Goal: Task Accomplishment & Management: Complete application form

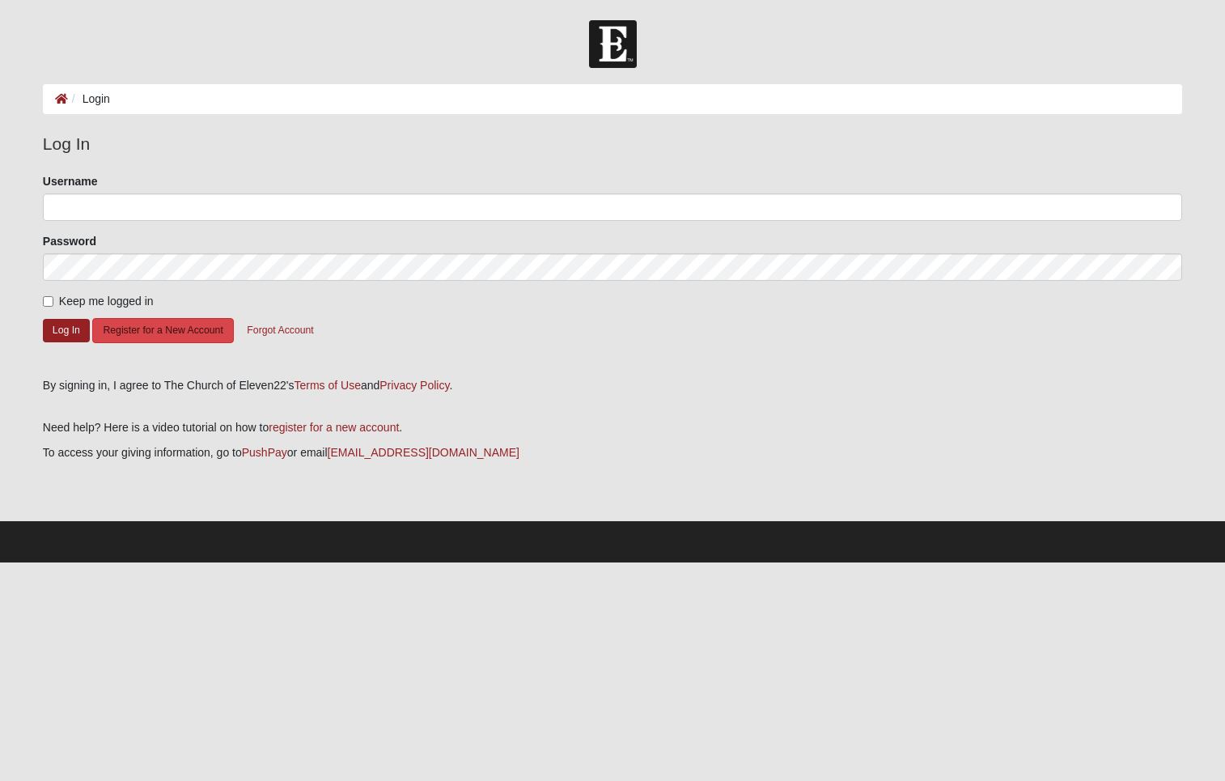
click at [170, 321] on button "Register for a New Account" at bounding box center [162, 330] width 141 height 25
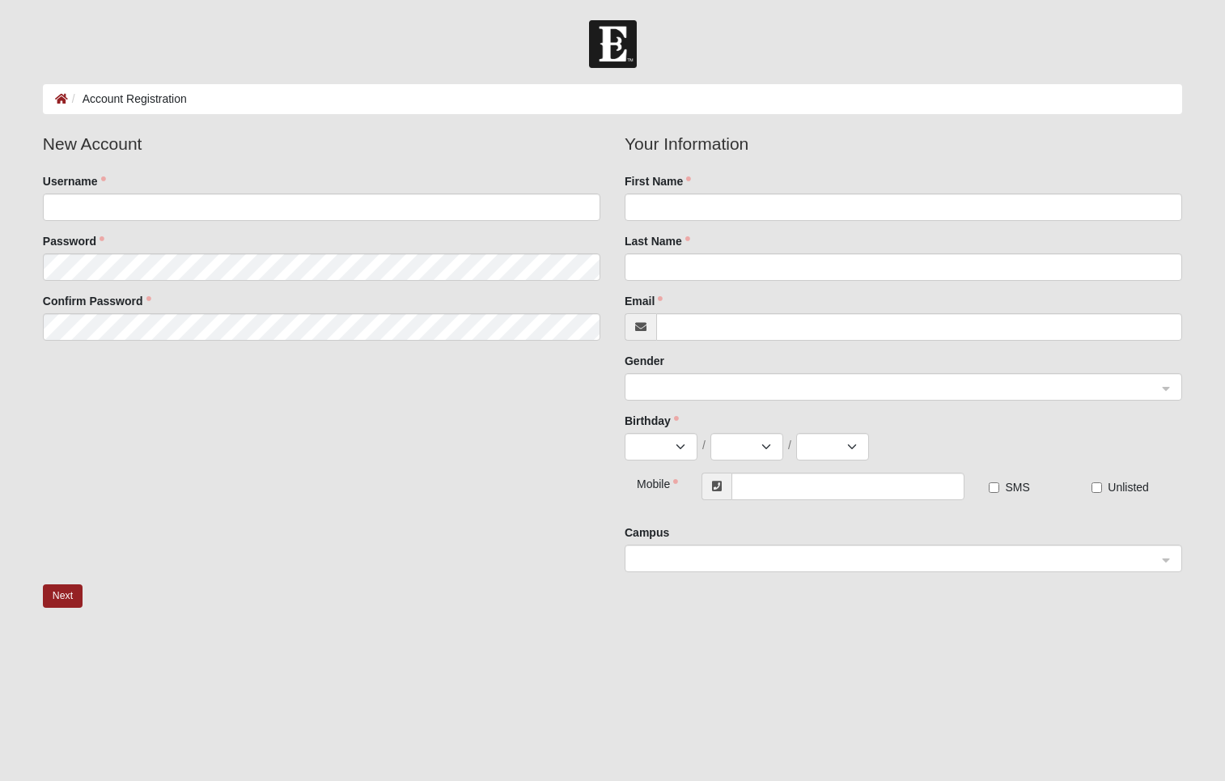
scroll to position [0, 1]
click at [80, 205] on input "Username" at bounding box center [322, 207] width 558 height 28
type input "jamesrday"
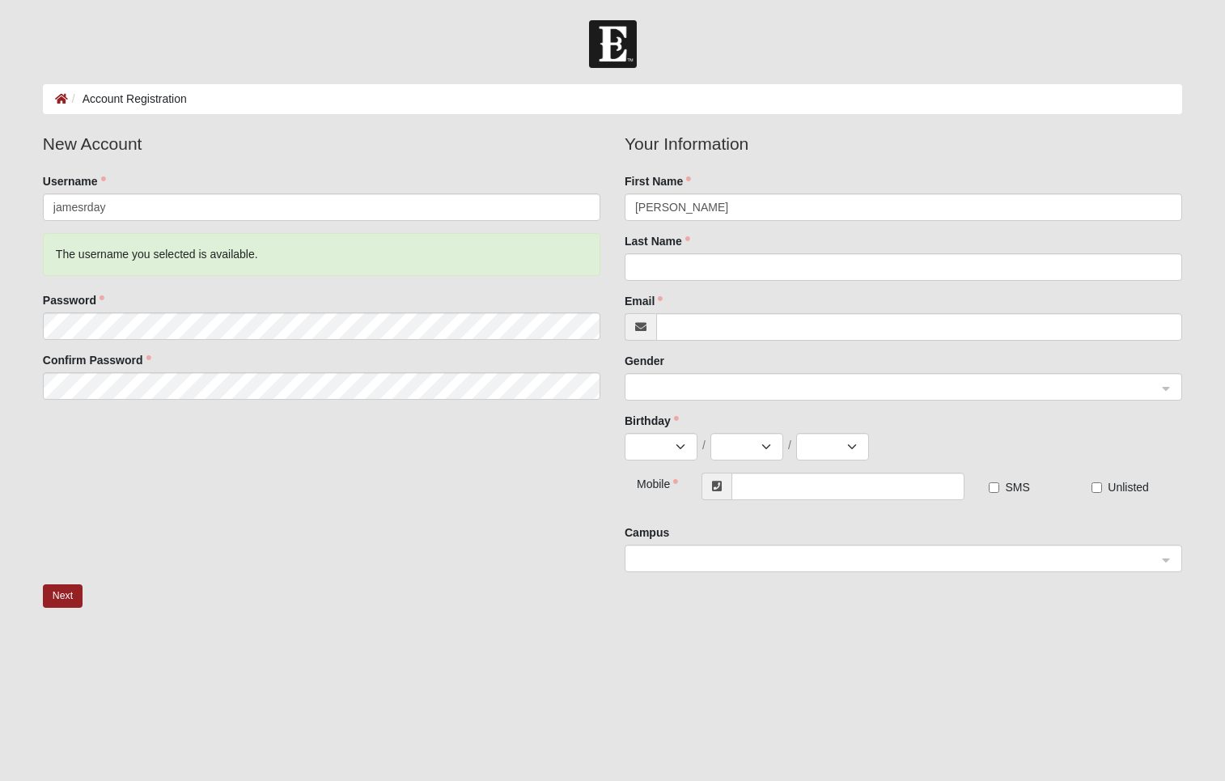
type input "[PERSON_NAME]"
type input "Day"
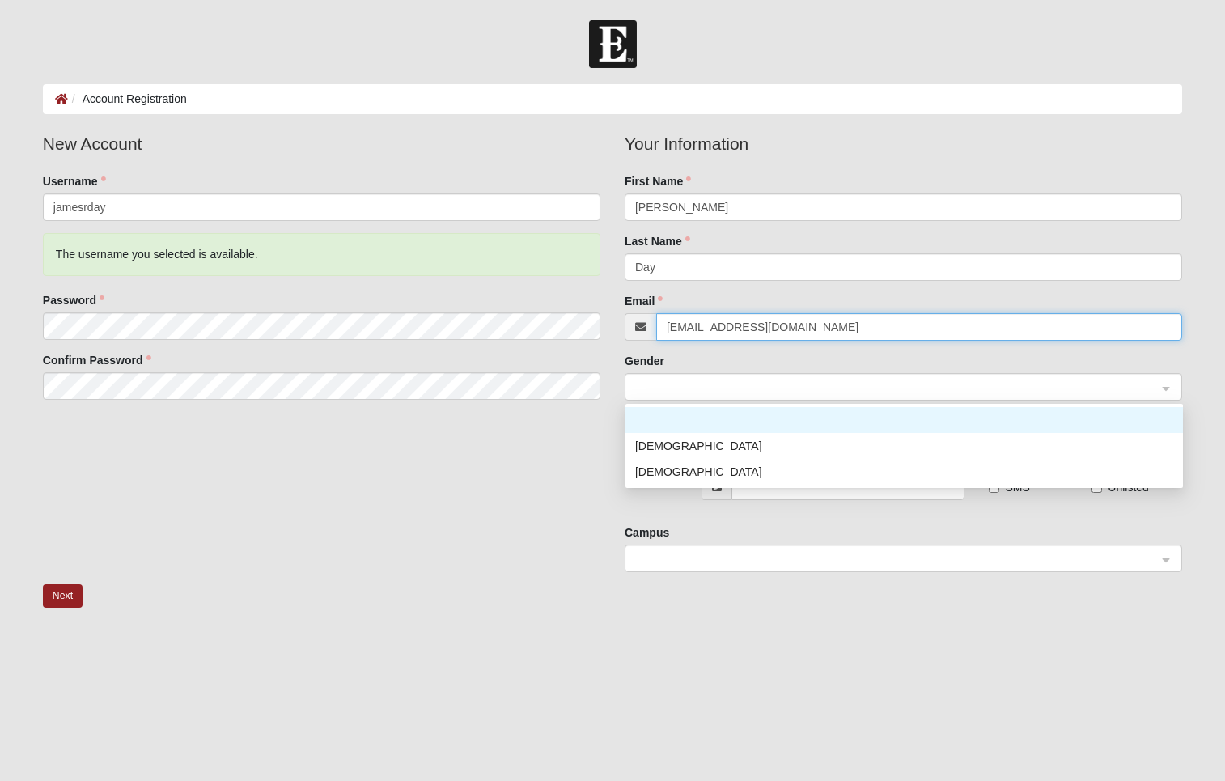
click at [701, 384] on span at bounding box center [896, 388] width 522 height 18
type input "[EMAIL_ADDRESS][DOMAIN_NAME]"
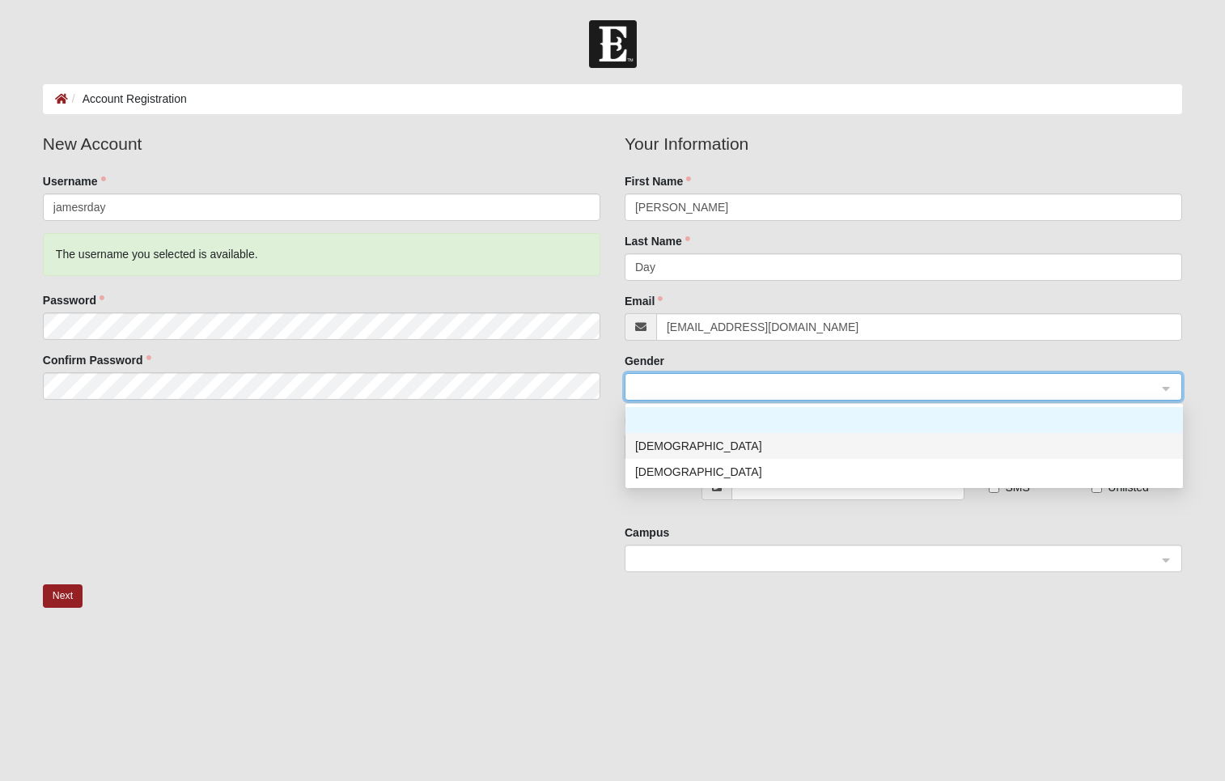
click at [668, 446] on div "[DEMOGRAPHIC_DATA]" at bounding box center [904, 446] width 538 height 18
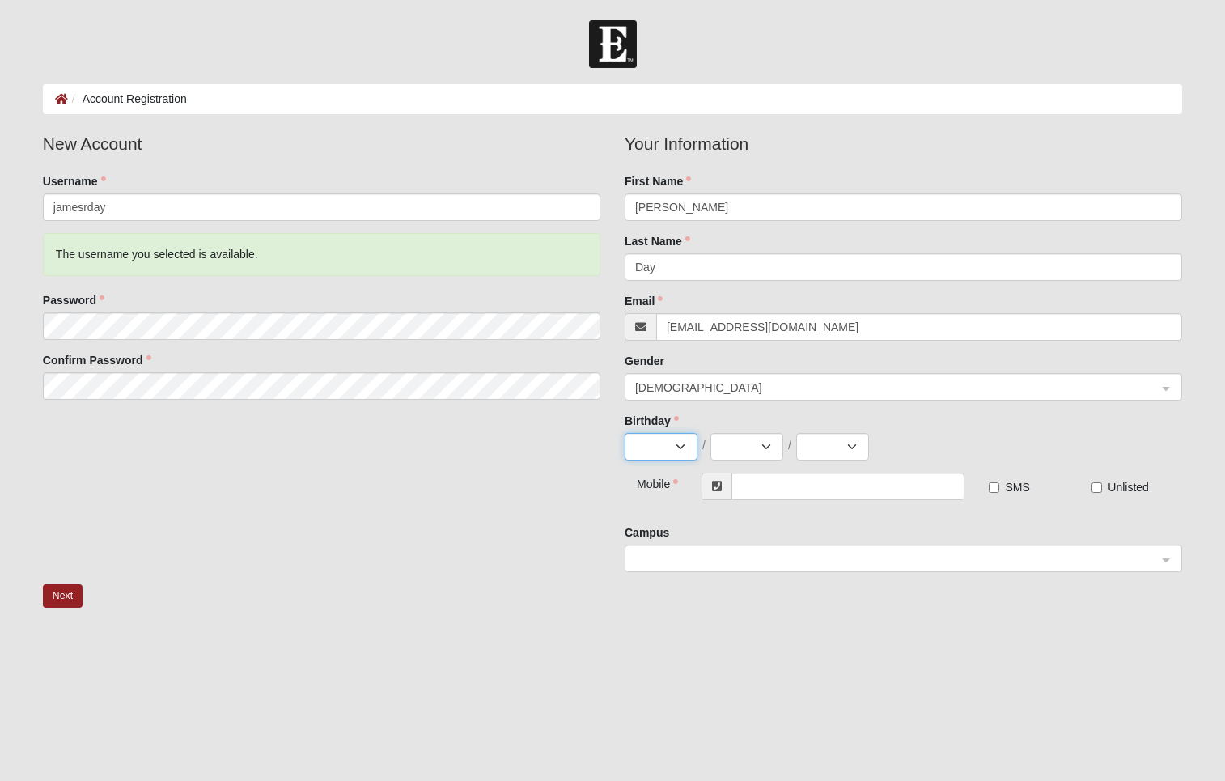
select select "1"
select select "9"
select select "1958"
type input "[PHONE_NUMBER]"
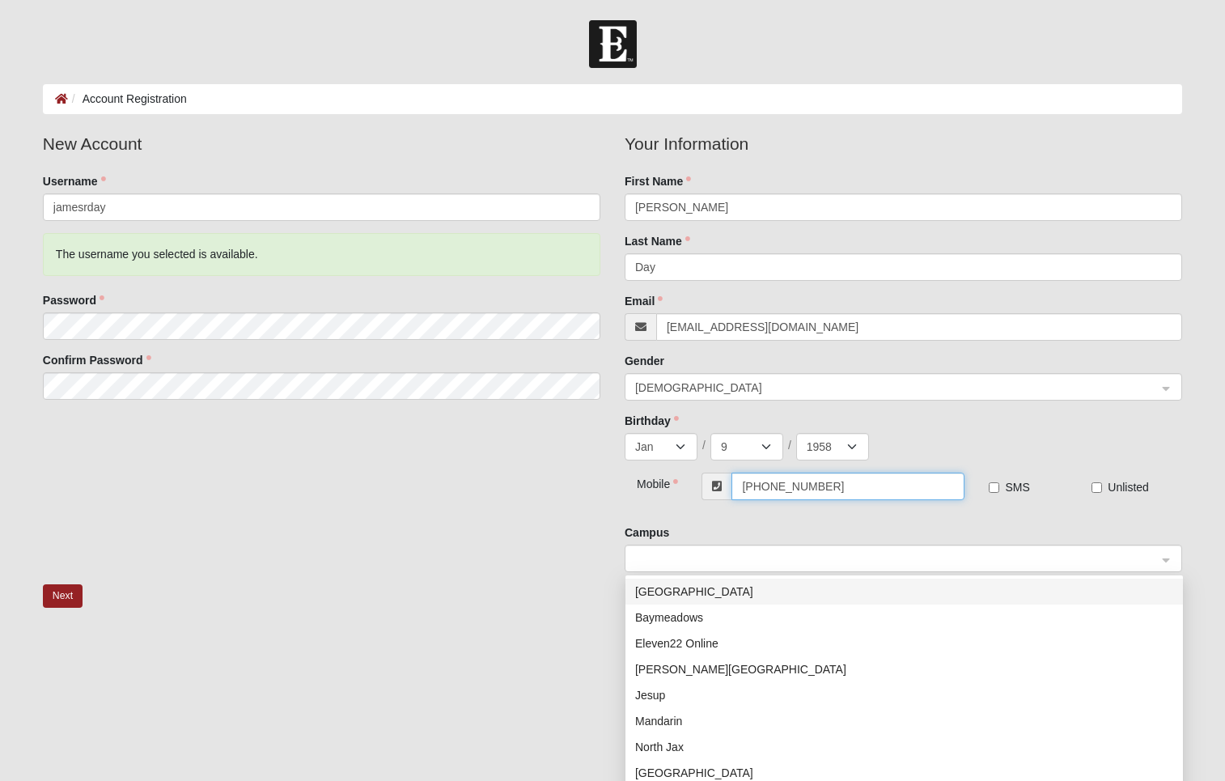
click at [675, 558] on span at bounding box center [896, 559] width 522 height 18
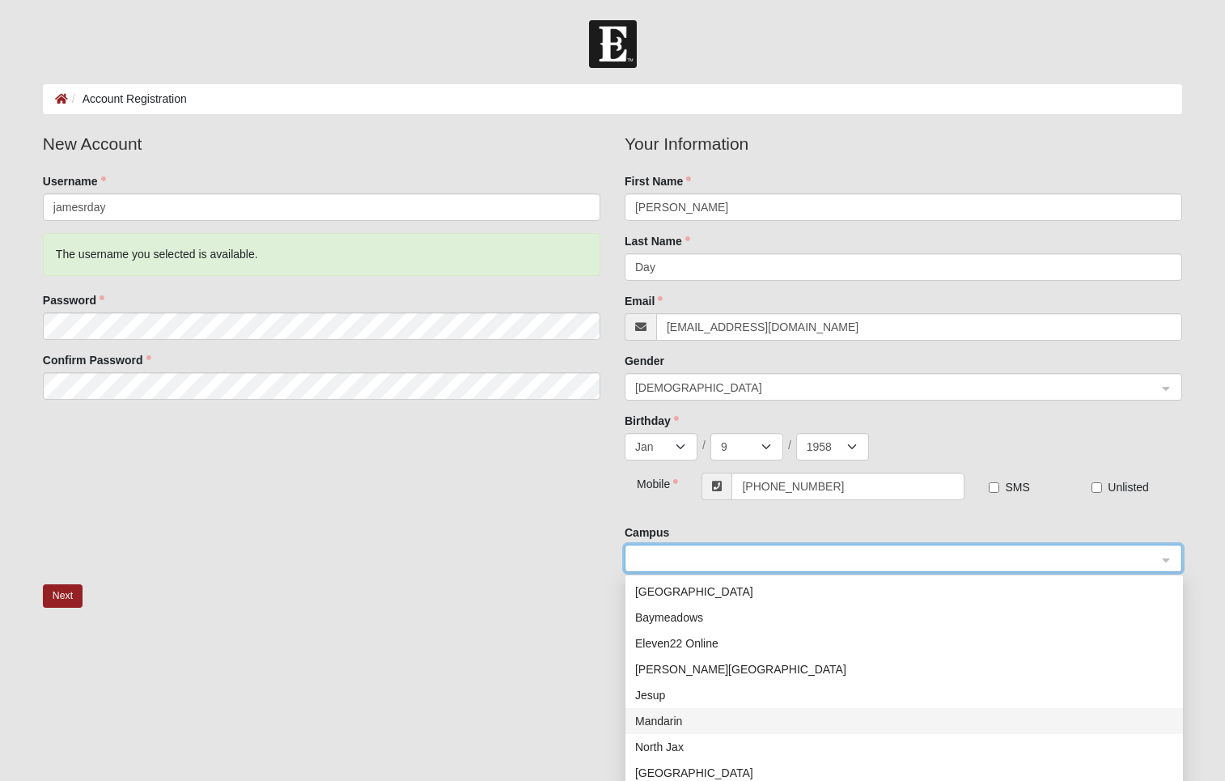
click at [701, 722] on div "Mandarin" at bounding box center [904, 721] width 538 height 18
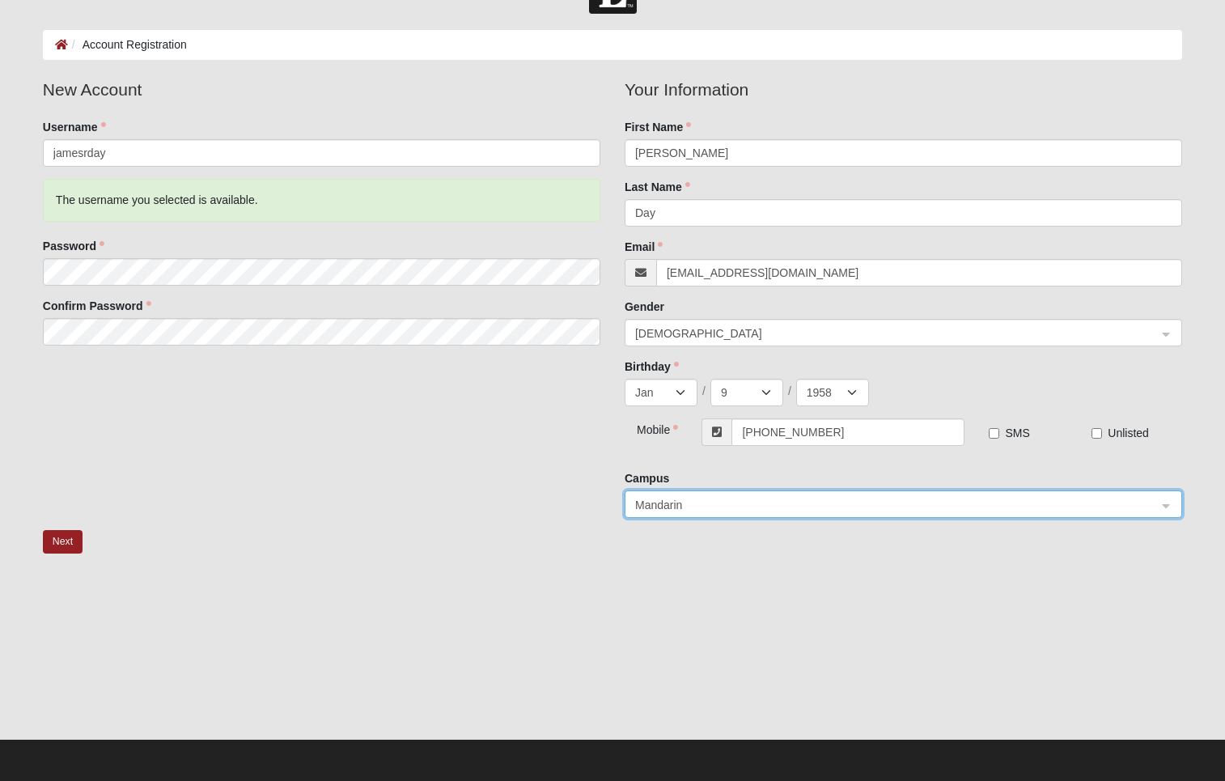
scroll to position [53, 0]
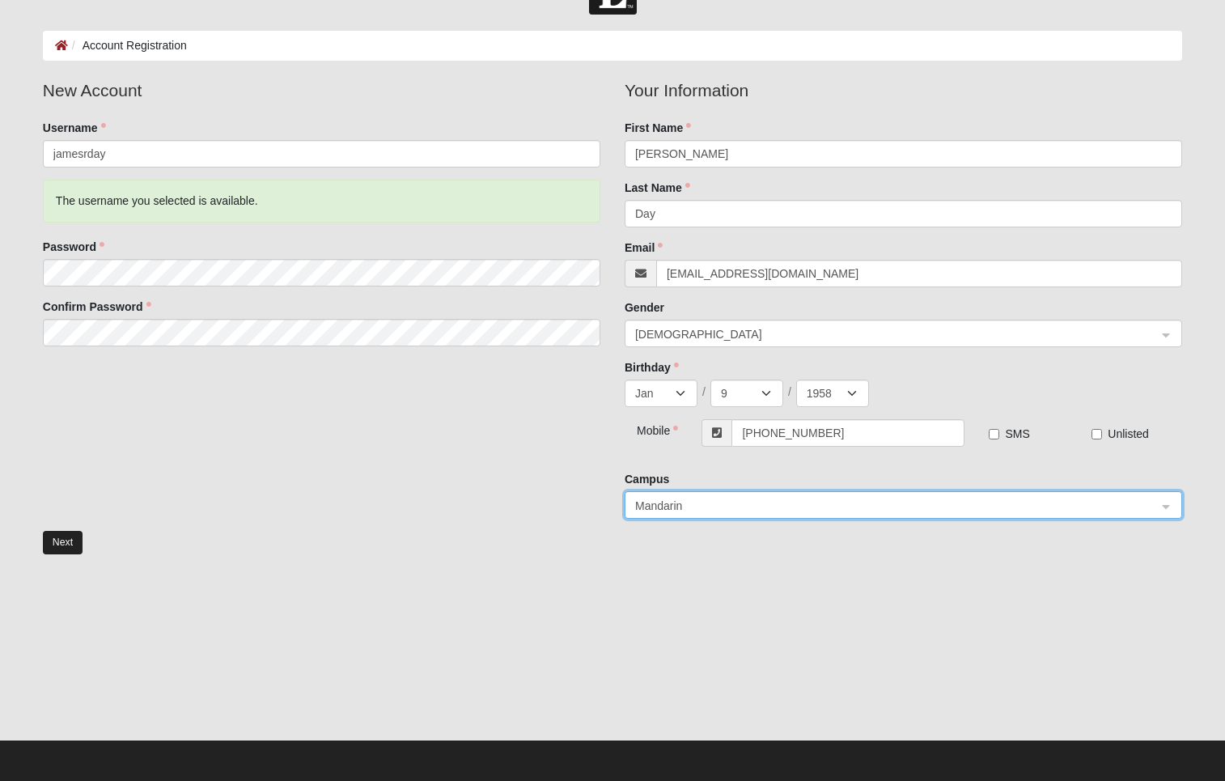
click at [57, 541] on button "Next" at bounding box center [63, 542] width 40 height 23
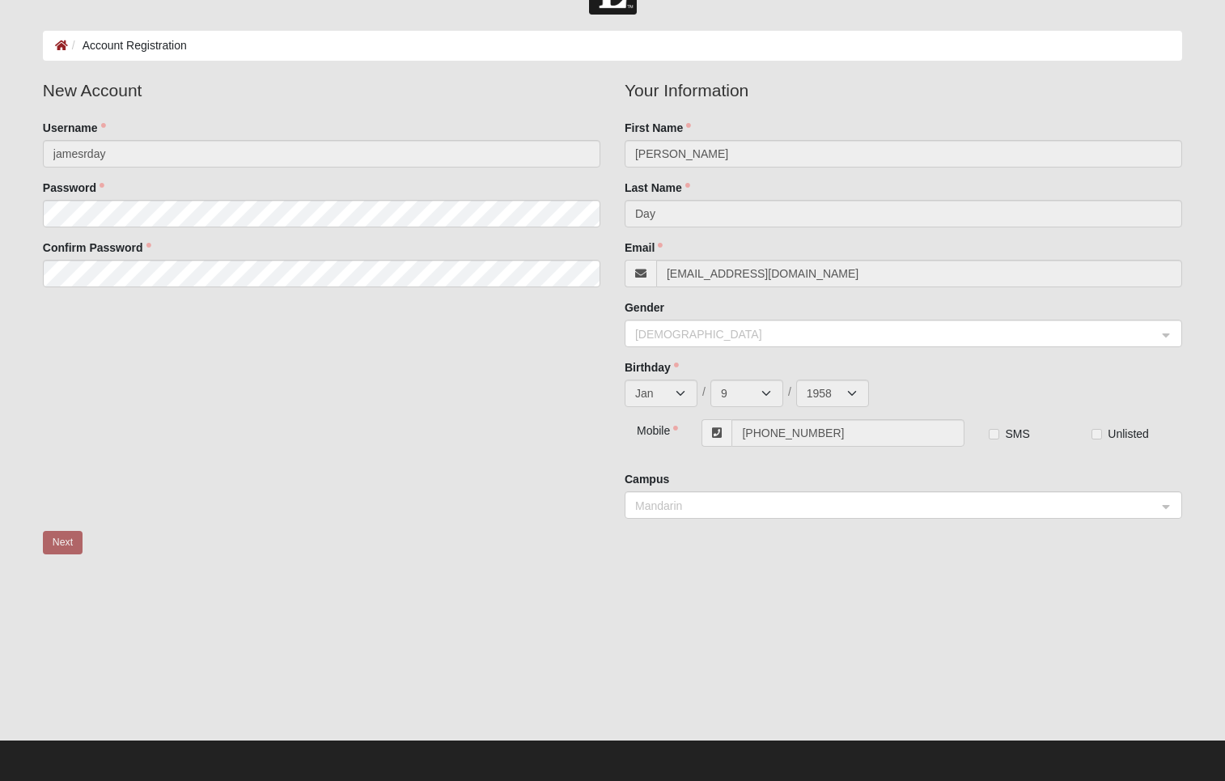
scroll to position [0, 0]
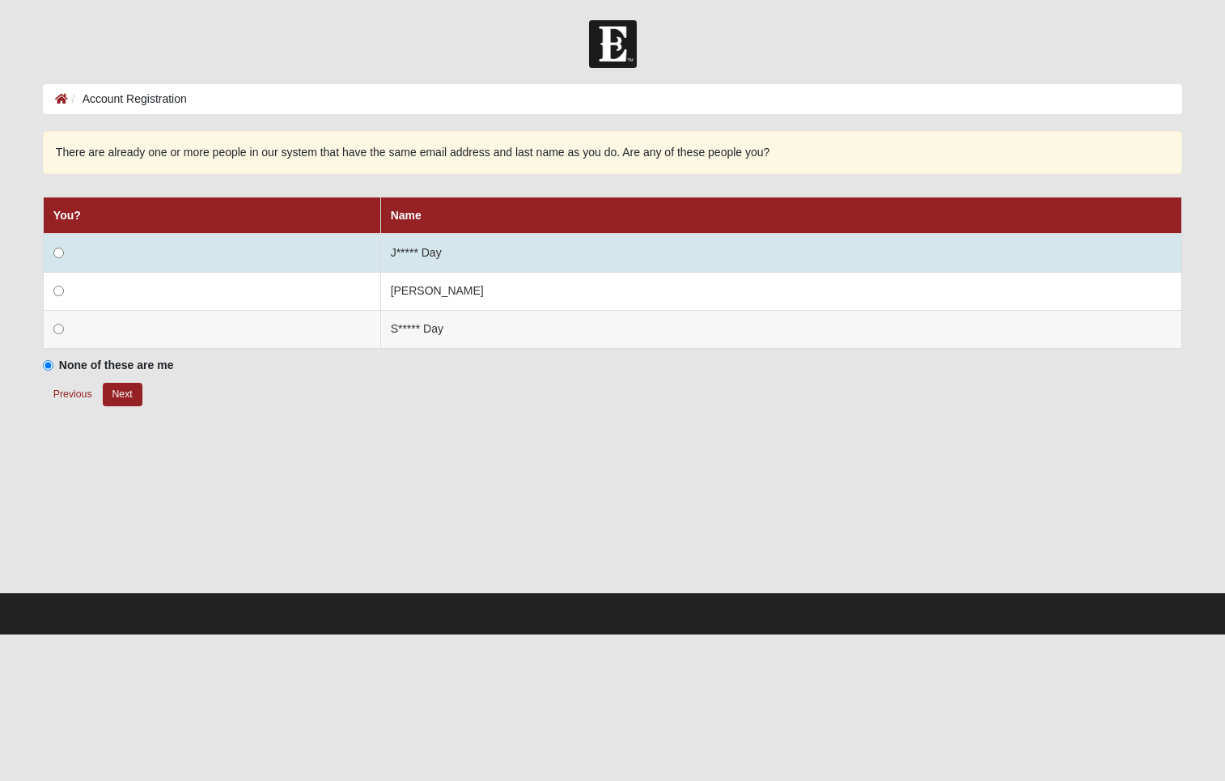
click at [60, 254] on input "radio" at bounding box center [58, 253] width 11 height 11
radio input "true"
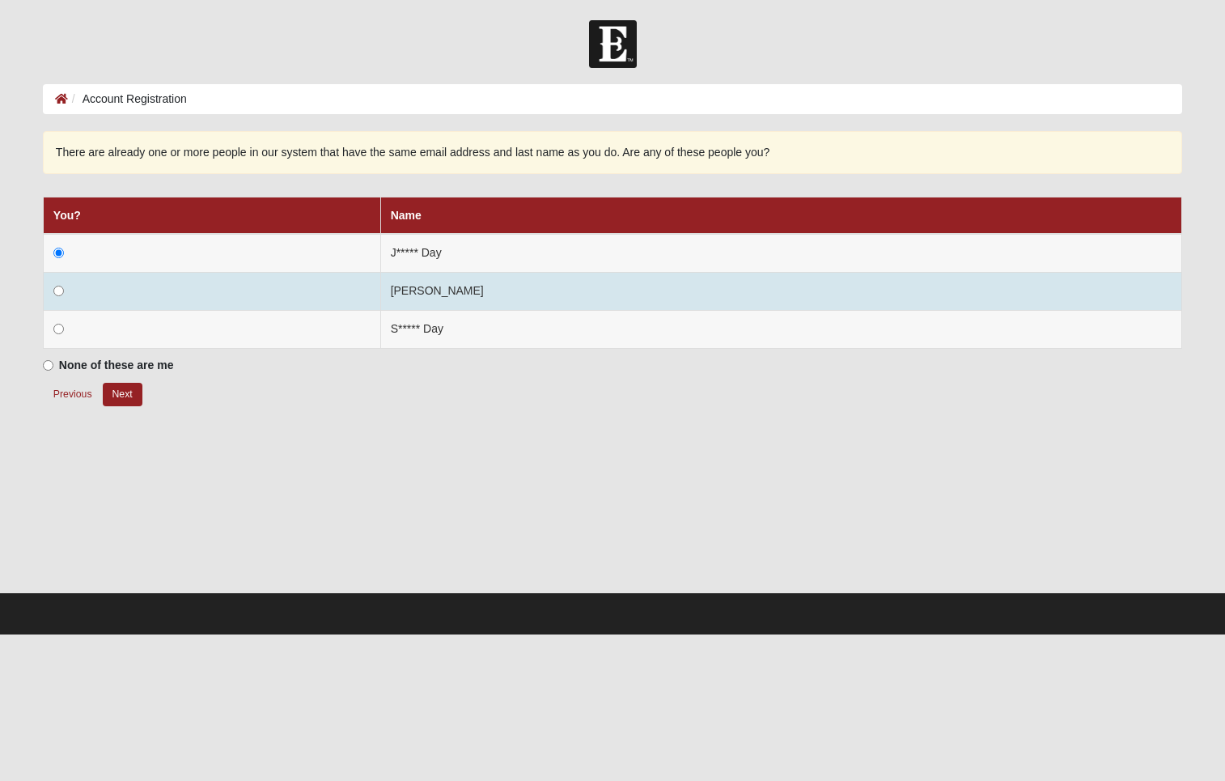
click at [57, 290] on input "radio" at bounding box center [58, 291] width 11 height 11
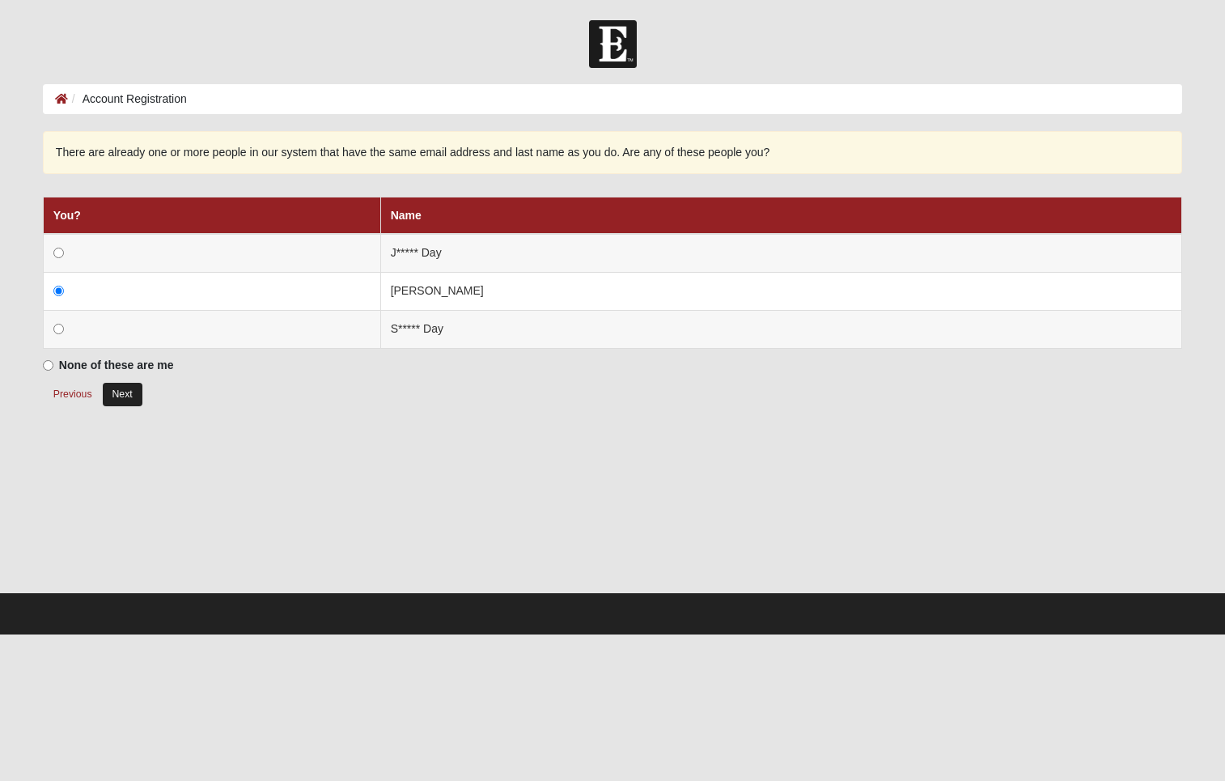
click at [126, 386] on button "Next" at bounding box center [123, 394] width 40 height 23
radio input "true"
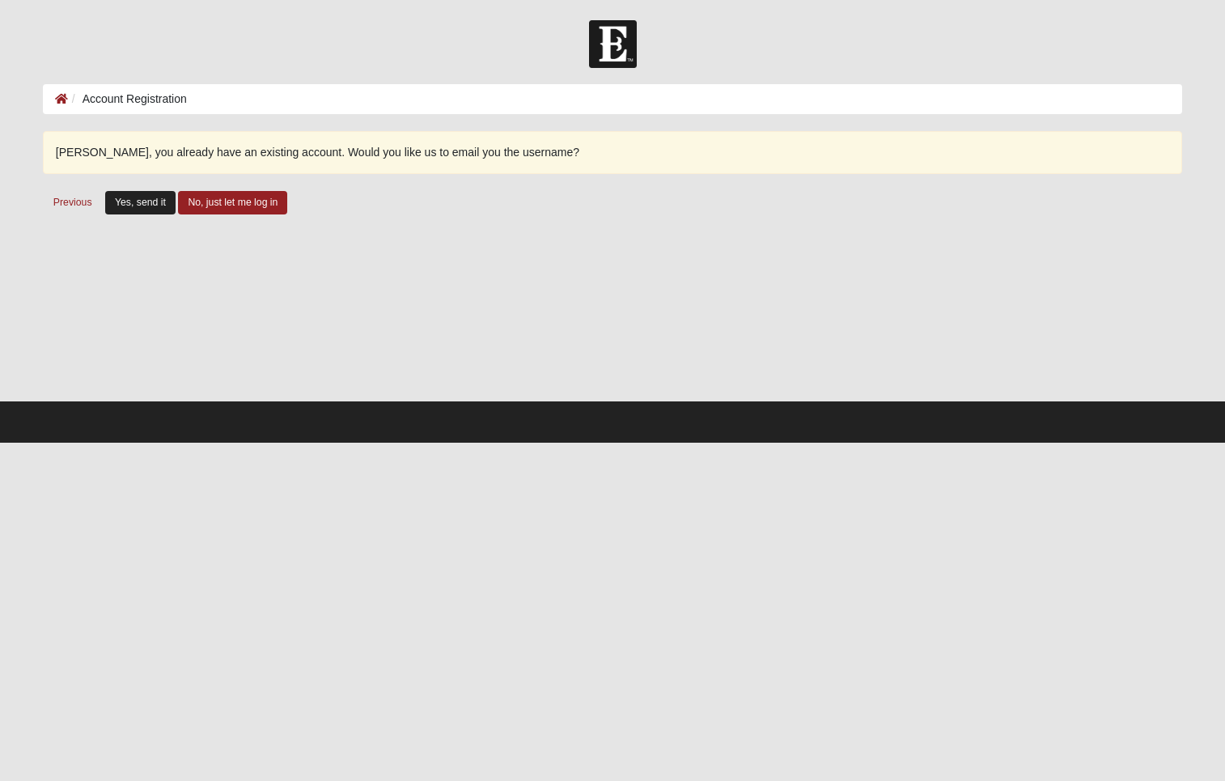
click at [147, 199] on button "Yes, send it" at bounding box center [140, 202] width 70 height 23
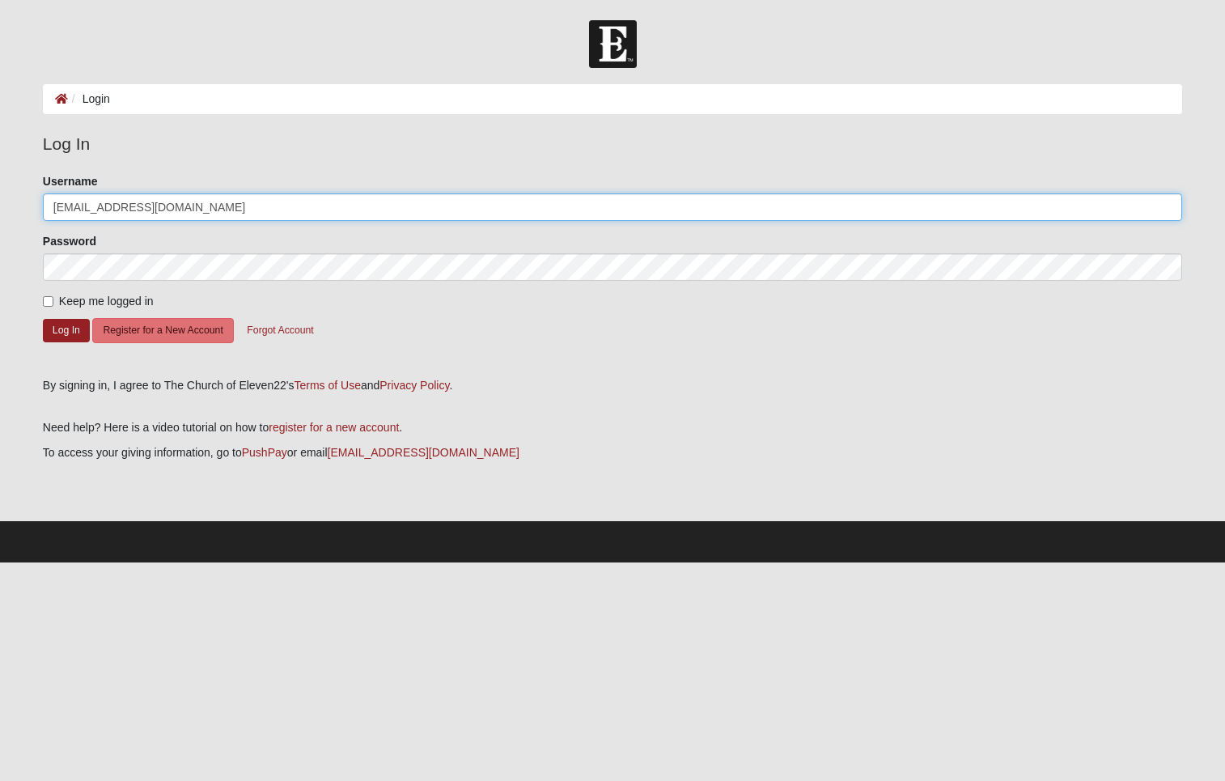
type input "[EMAIL_ADDRESS][DOMAIN_NAME]"
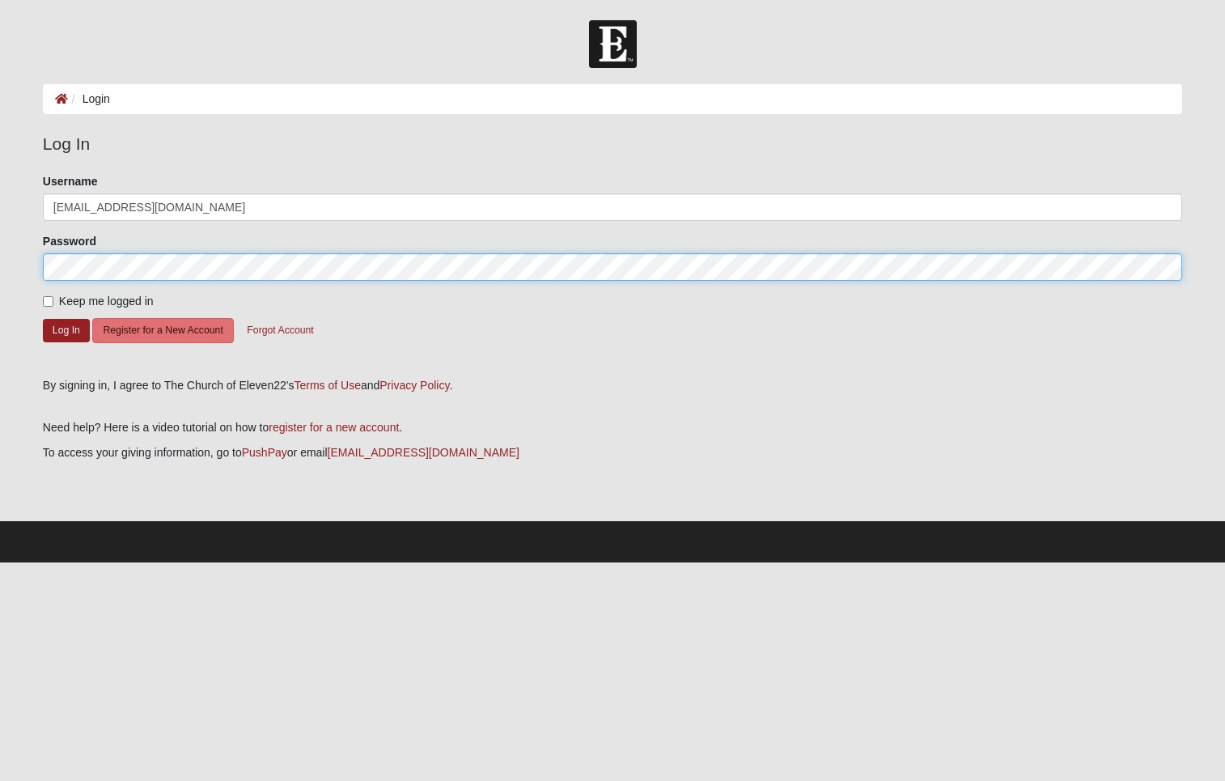
scroll to position [0, 3]
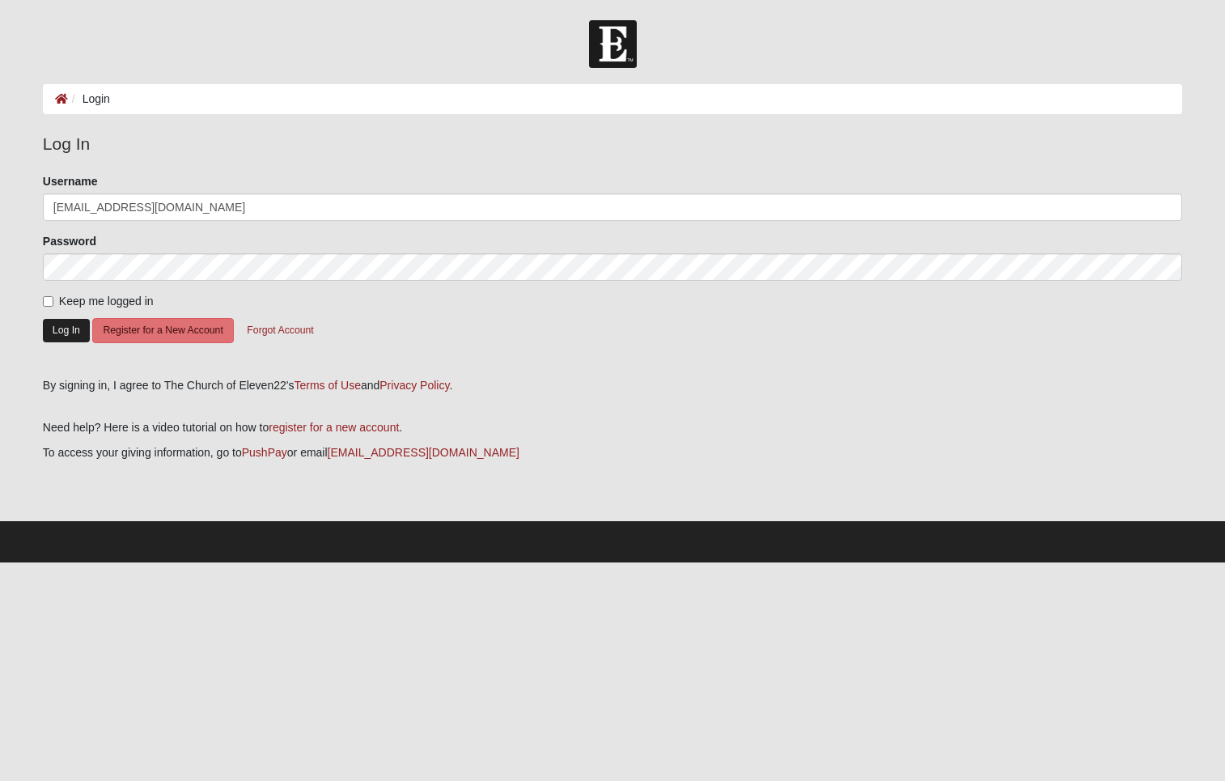
click at [58, 324] on button "Log In" at bounding box center [66, 330] width 47 height 23
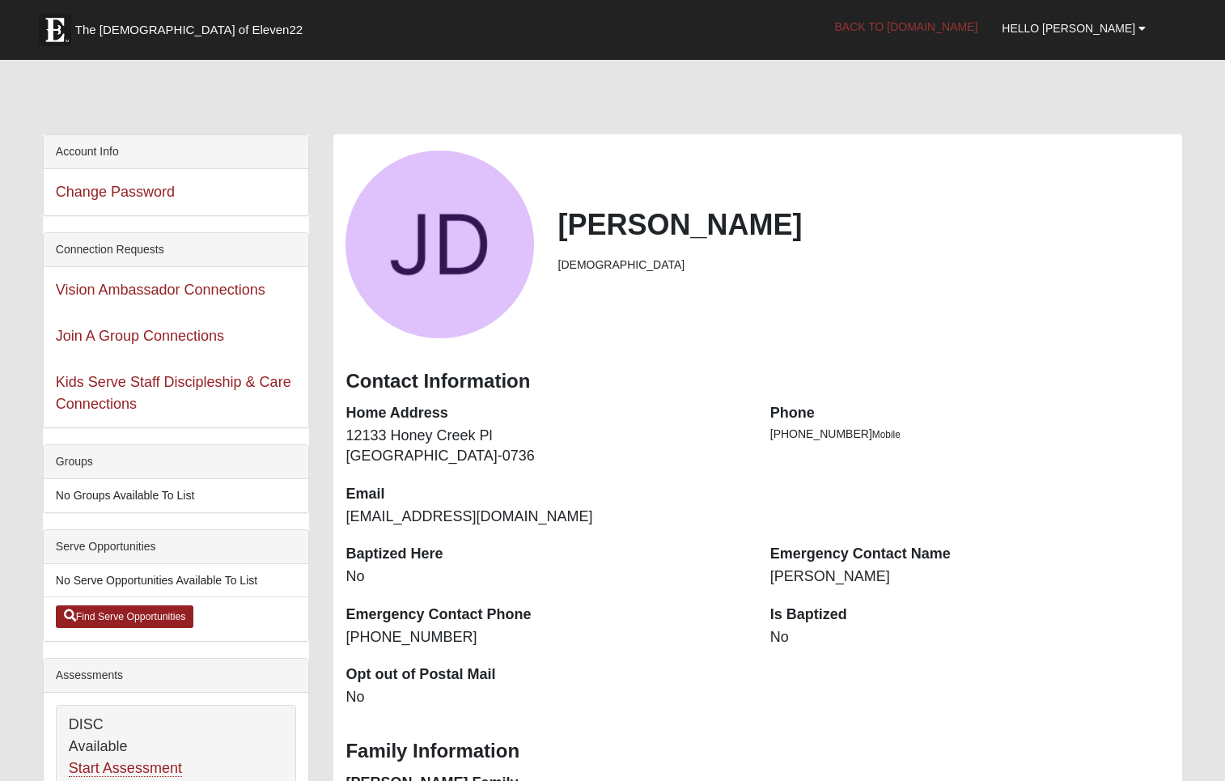
click at [970, 22] on link "Back to COE22.com" at bounding box center [905, 26] width 167 height 40
